Goal: Check status

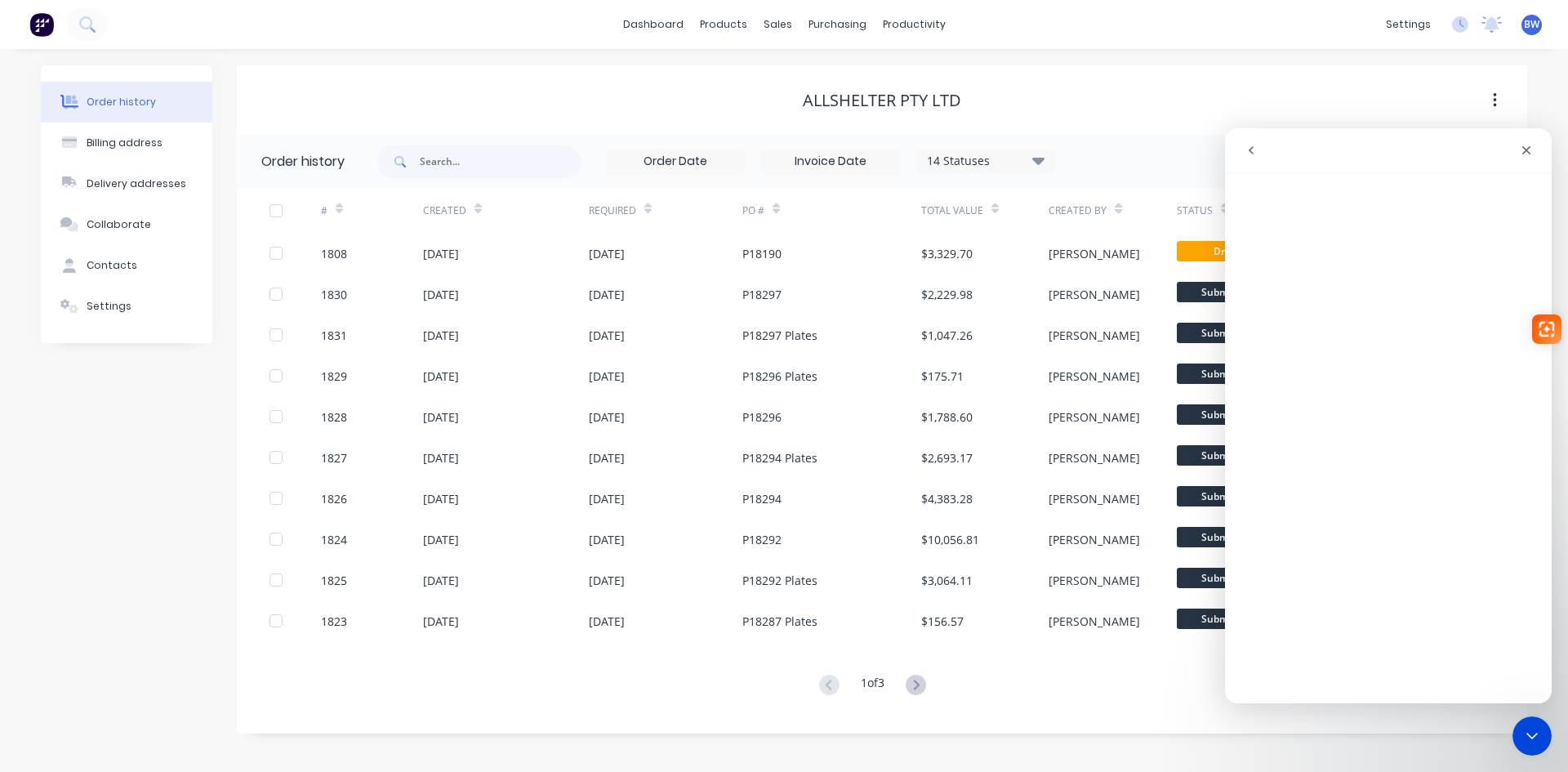
click at [1530, 156] on icon "Close" at bounding box center [1526, 150] width 13 height 13
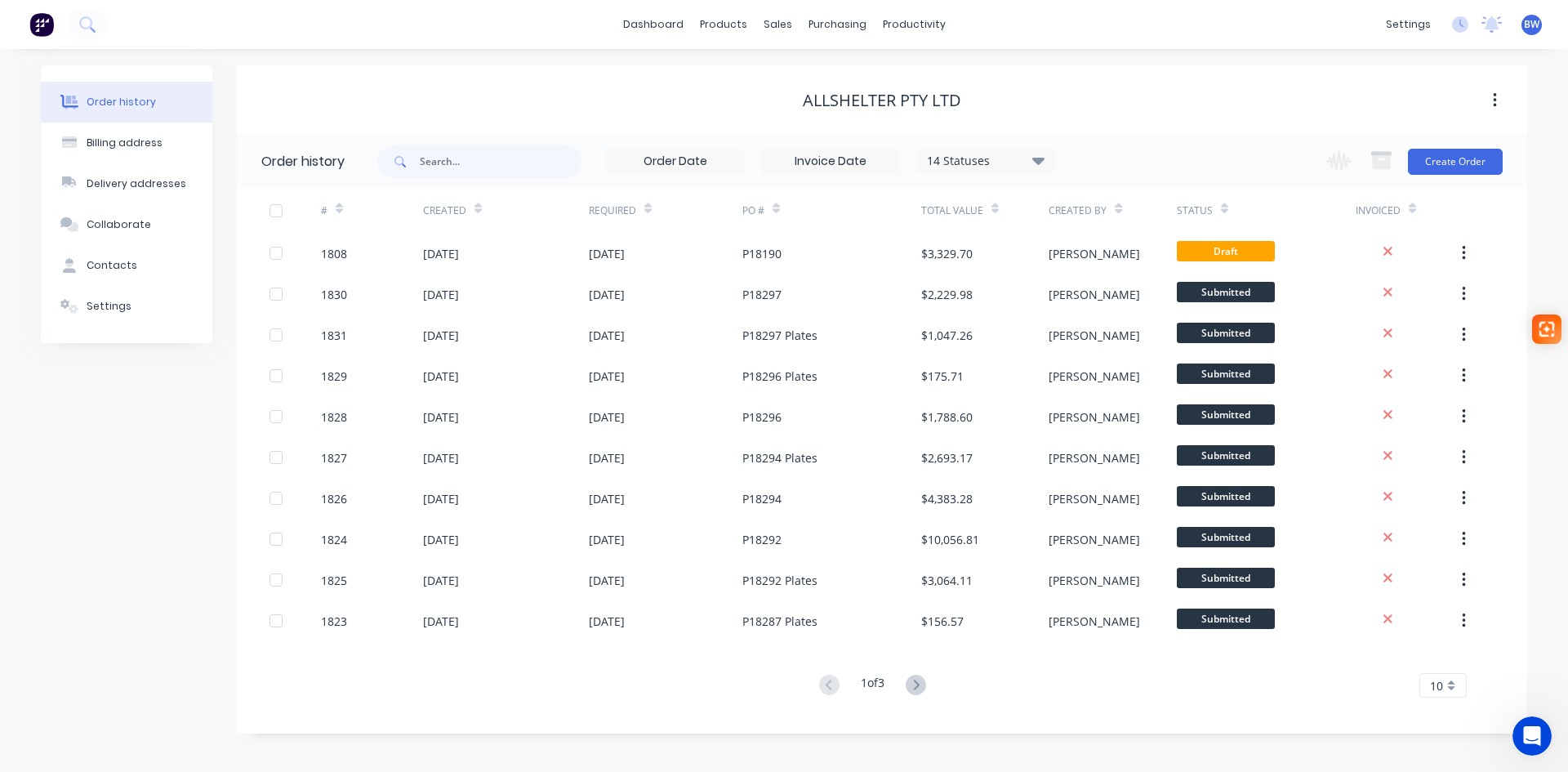
click at [309, 164] on div "Order history" at bounding box center [302, 162] width 83 height 20
click at [922, 687] on icon at bounding box center [916, 684] width 21 height 21
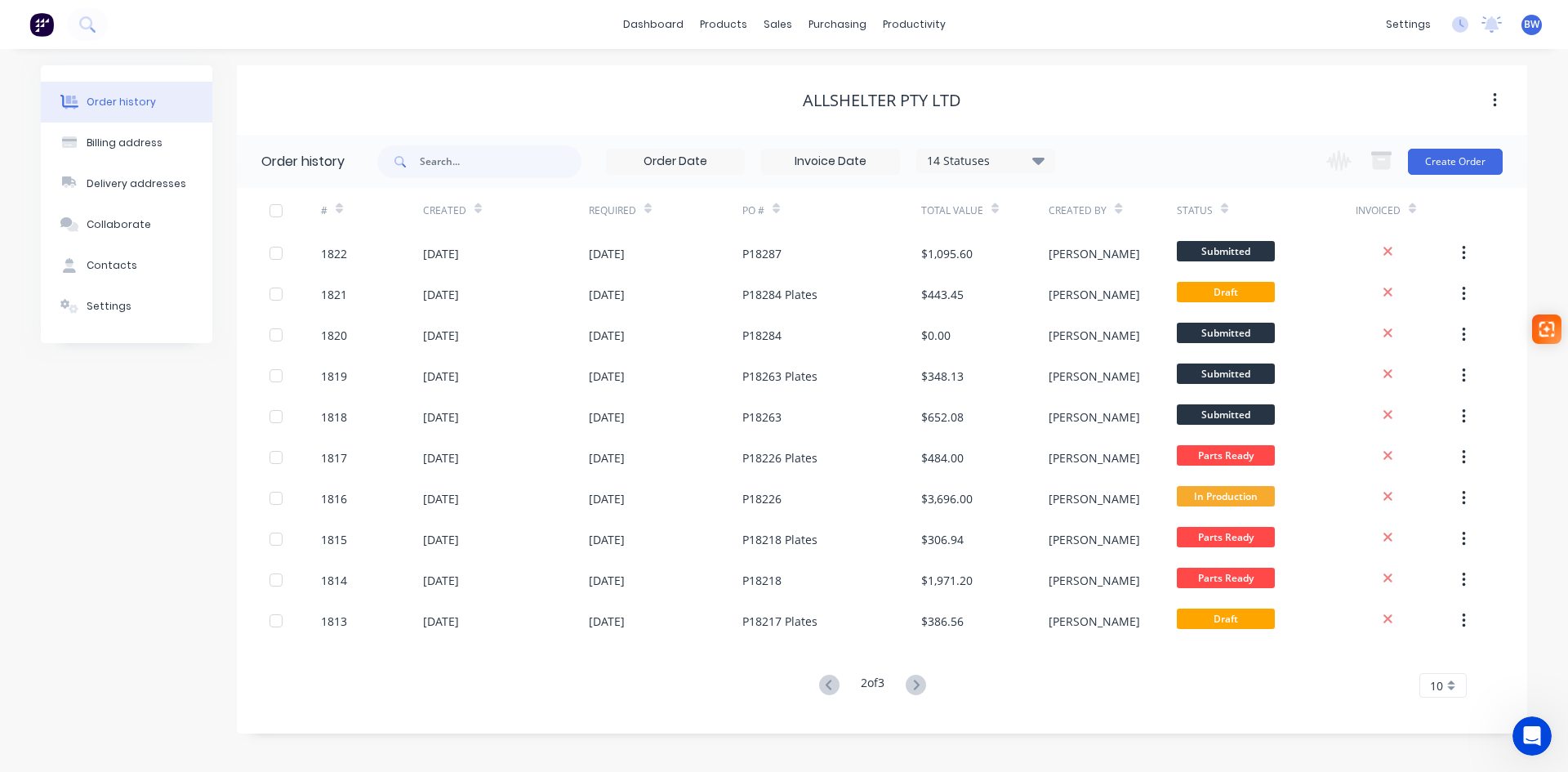
click at [919, 683] on icon at bounding box center [916, 684] width 5 height 10
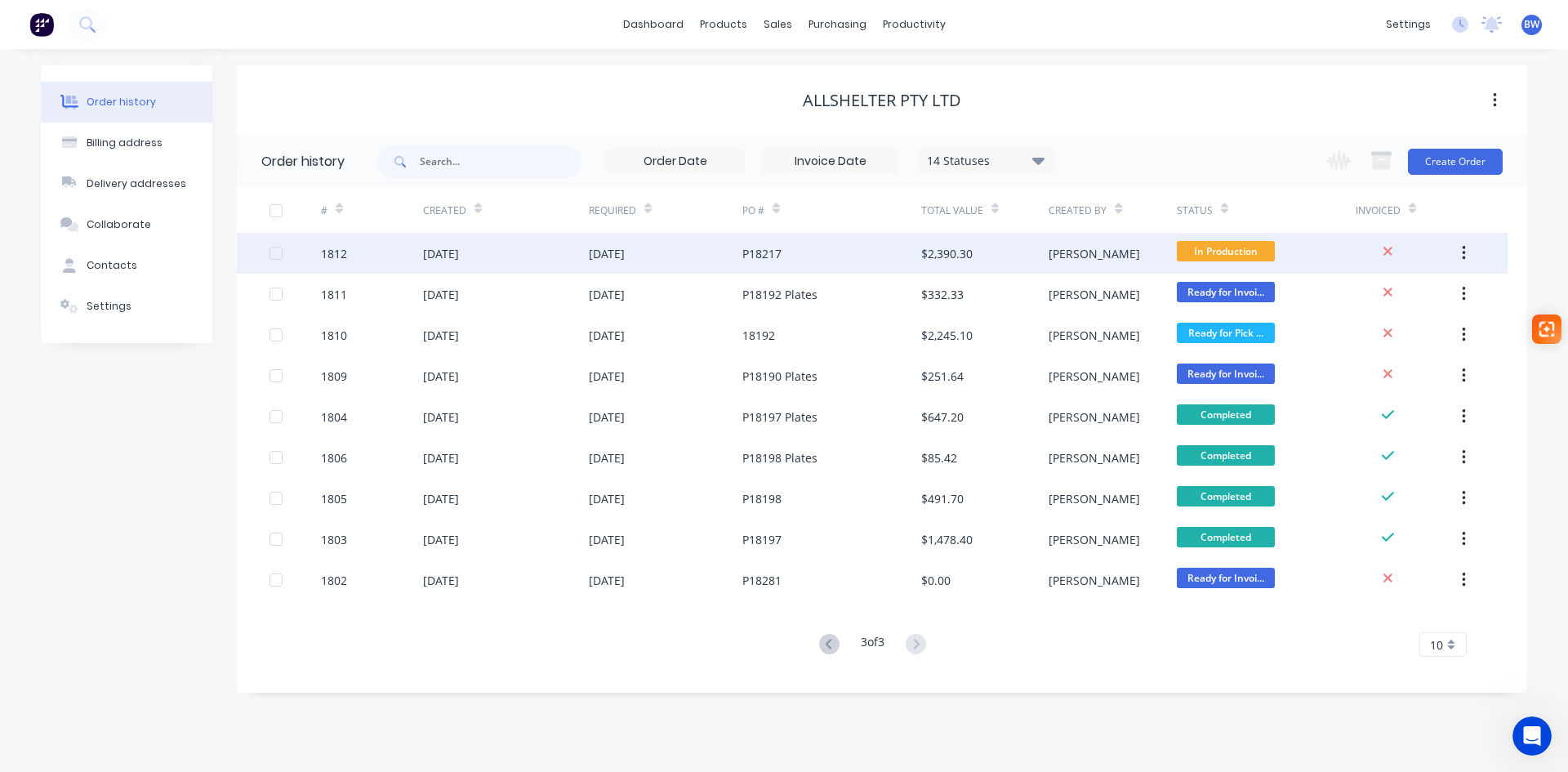
click at [454, 250] on div "[DATE]" at bounding box center [441, 253] width 36 height 17
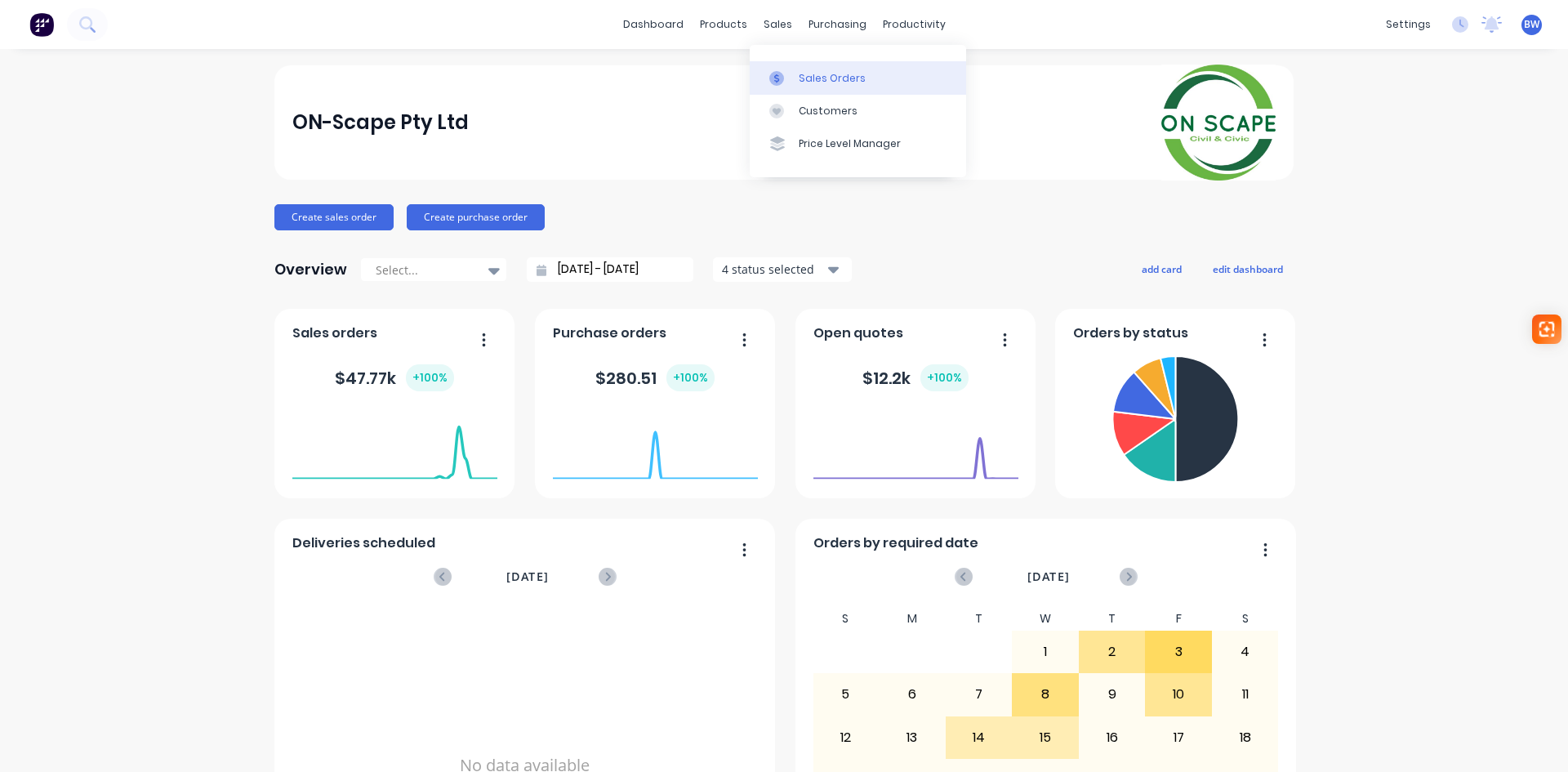
click at [802, 84] on div "Sales Orders" at bounding box center [832, 78] width 67 height 14
